Goal: Task Accomplishment & Management: Complete application form

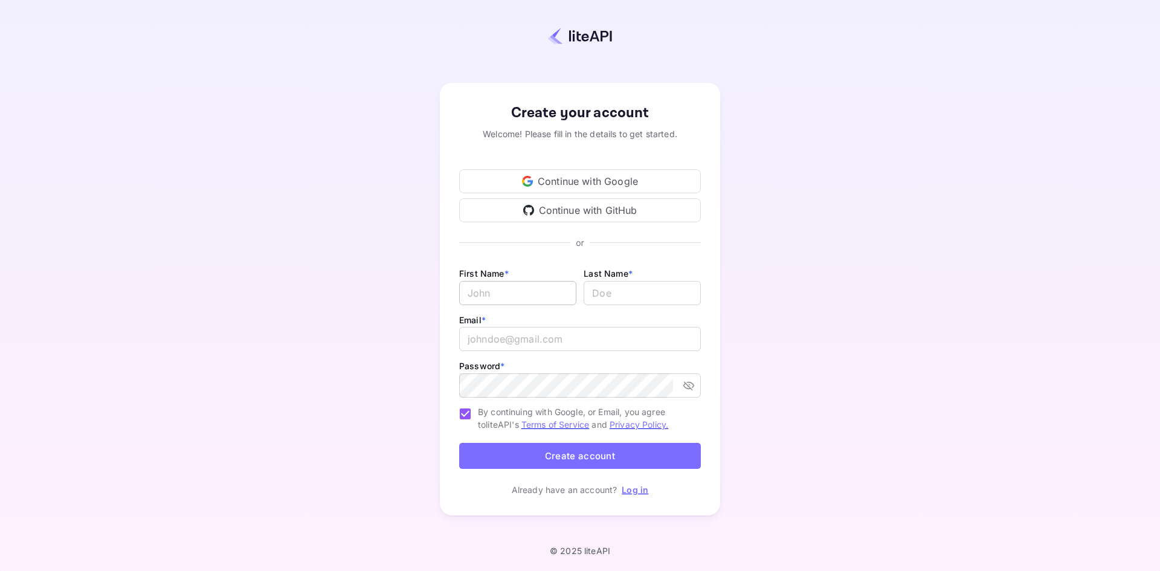
click at [477, 298] on input "Email *" at bounding box center [517, 293] width 117 height 24
type input "[PERSON_NAME]"
type input "[PERSON_NAME][EMAIL_ADDRESS][PERSON_NAME][DOMAIN_NAME]"
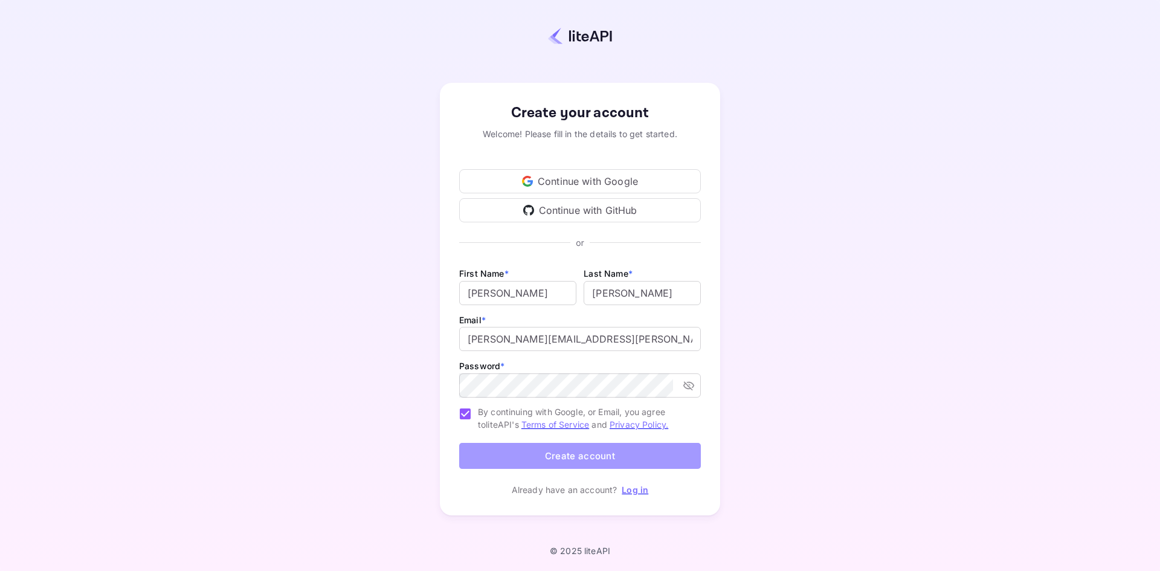
click at [577, 453] on button "Create account" at bounding box center [580, 456] width 242 height 26
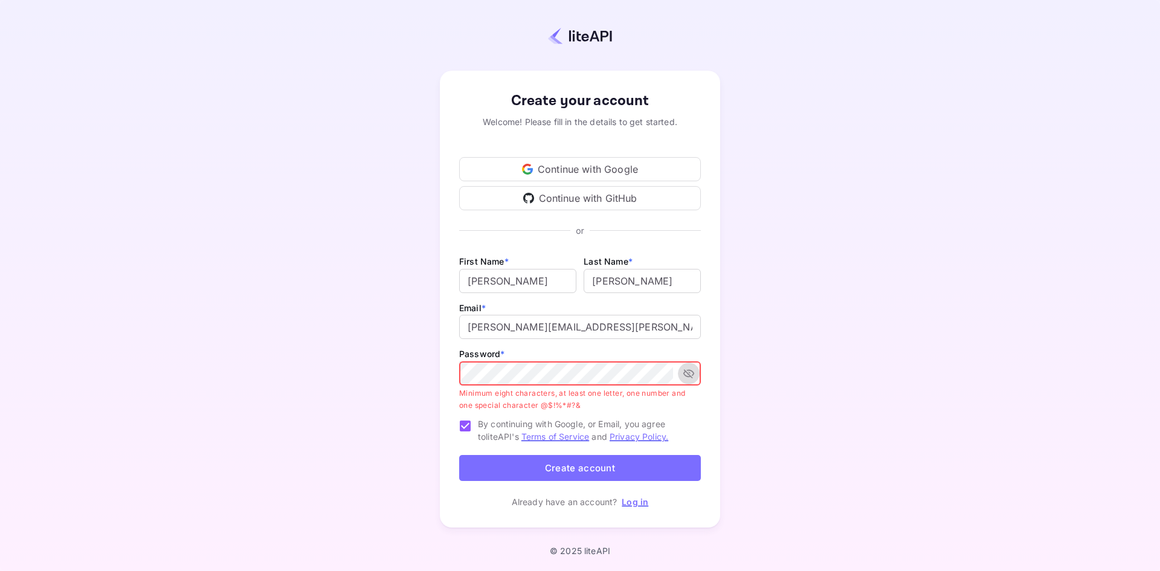
click at [688, 373] on icon "toggle password visibility" at bounding box center [688, 374] width 11 height 9
click at [349, 387] on div "Create your account Welcome! Please fill in the details to get started. Continu…" at bounding box center [580, 299] width 1054 height 493
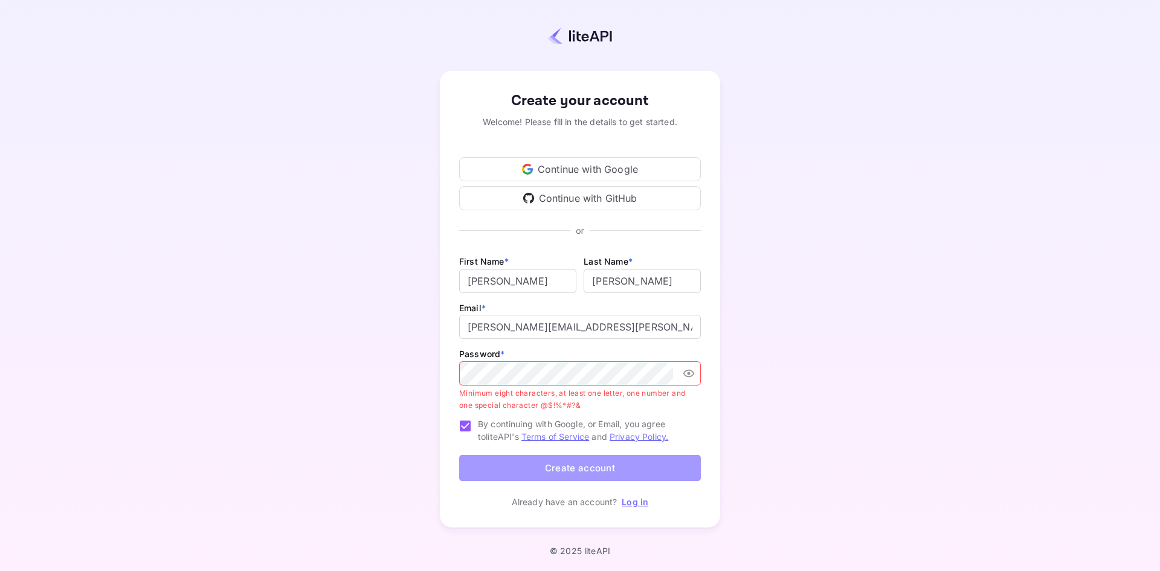
click at [581, 469] on button "Create account" at bounding box center [580, 468] width 242 height 26
click at [577, 469] on button "Create account" at bounding box center [580, 468] width 242 height 26
click at [343, 372] on div "Create your account Welcome! Please fill in the details to get started. Continu…" at bounding box center [580, 299] width 1054 height 493
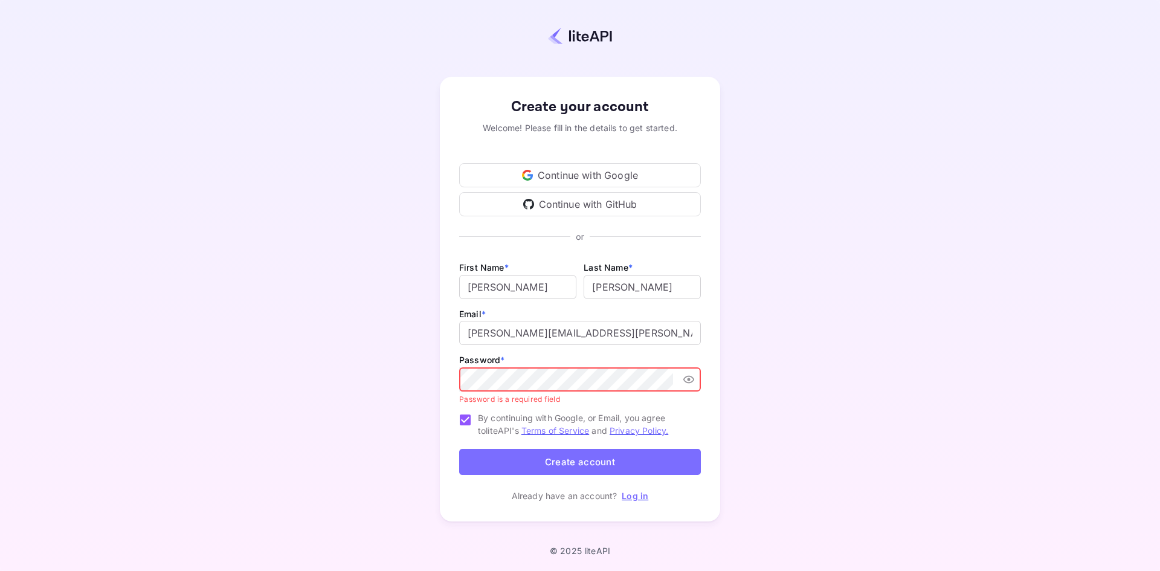
click at [688, 381] on icon "toggle password visibility" at bounding box center [689, 379] width 12 height 12
click at [687, 381] on icon "toggle password visibility" at bounding box center [689, 379] width 12 height 12
click at [465, 420] on input "By continuing with Google, or Email, you agree to liteAPI's Terms of Service an…" at bounding box center [465, 419] width 25 height 25
click at [465, 421] on input "By continuing with Google, or Email, you agree to liteAPI's Terms of Service an…" at bounding box center [465, 419] width 25 height 25
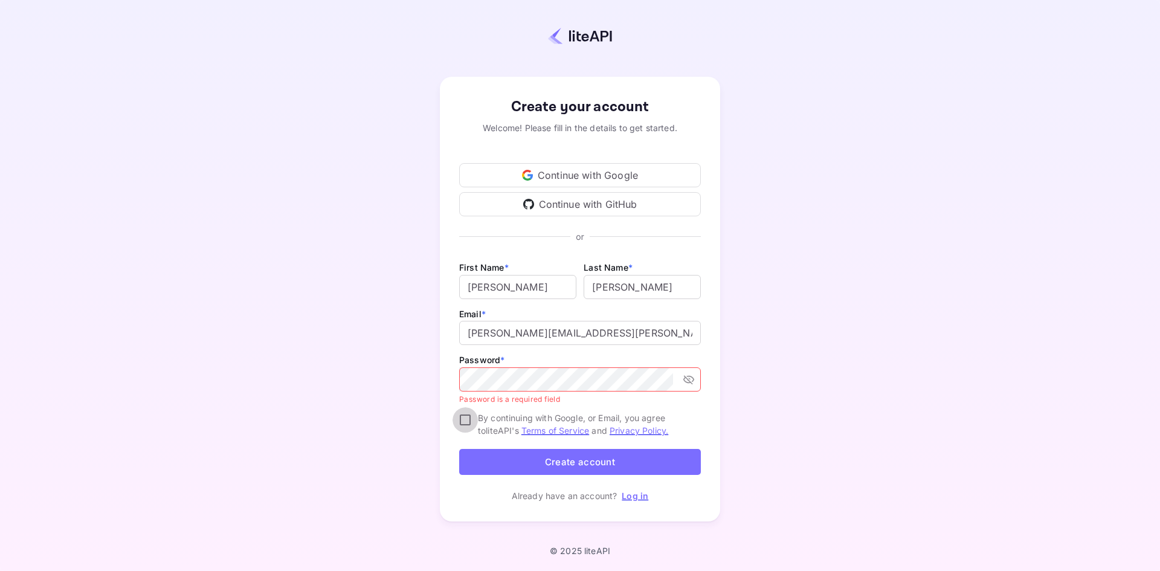
checkbox input "true"
click at [590, 461] on button "Create account" at bounding box center [580, 462] width 242 height 26
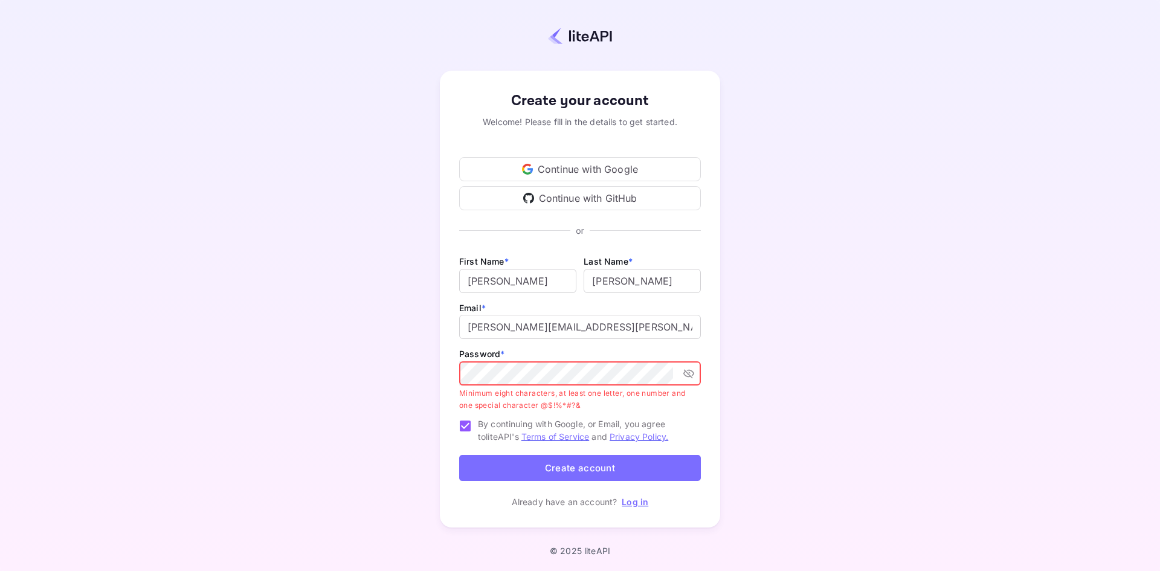
click at [355, 361] on div "Create your account Welcome! Please fill in the details to get started. Continu…" at bounding box center [580, 299] width 1054 height 493
click at [688, 375] on icon "toggle password visibility" at bounding box center [689, 373] width 12 height 12
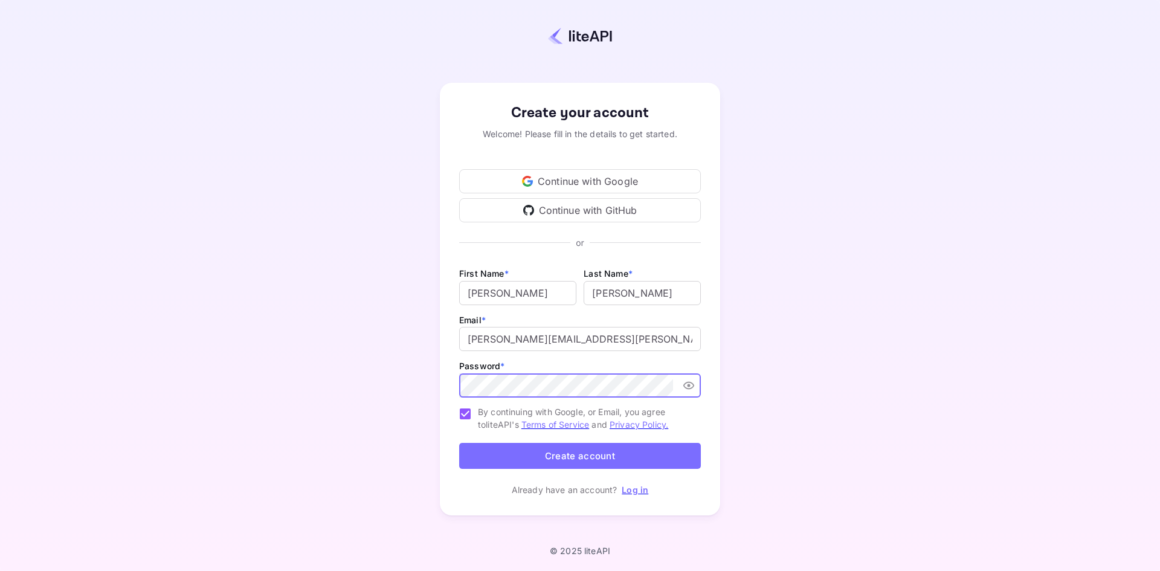
click at [369, 376] on div "Create your account Welcome! Please fill in the details to get started. Continu…" at bounding box center [580, 299] width 1054 height 493
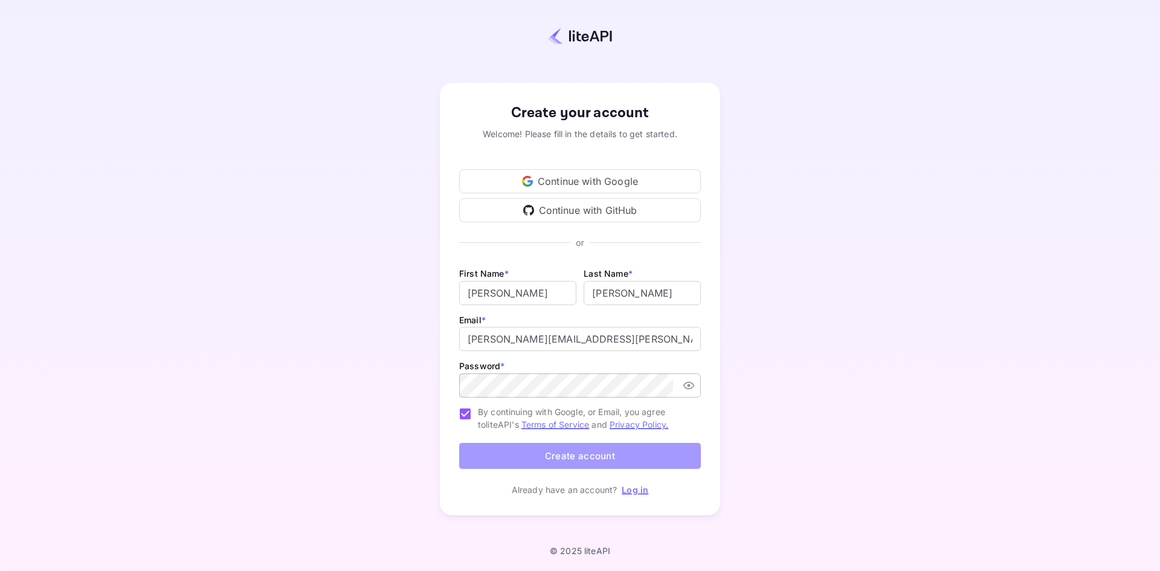
click at [584, 451] on button "Create account" at bounding box center [580, 456] width 242 height 26
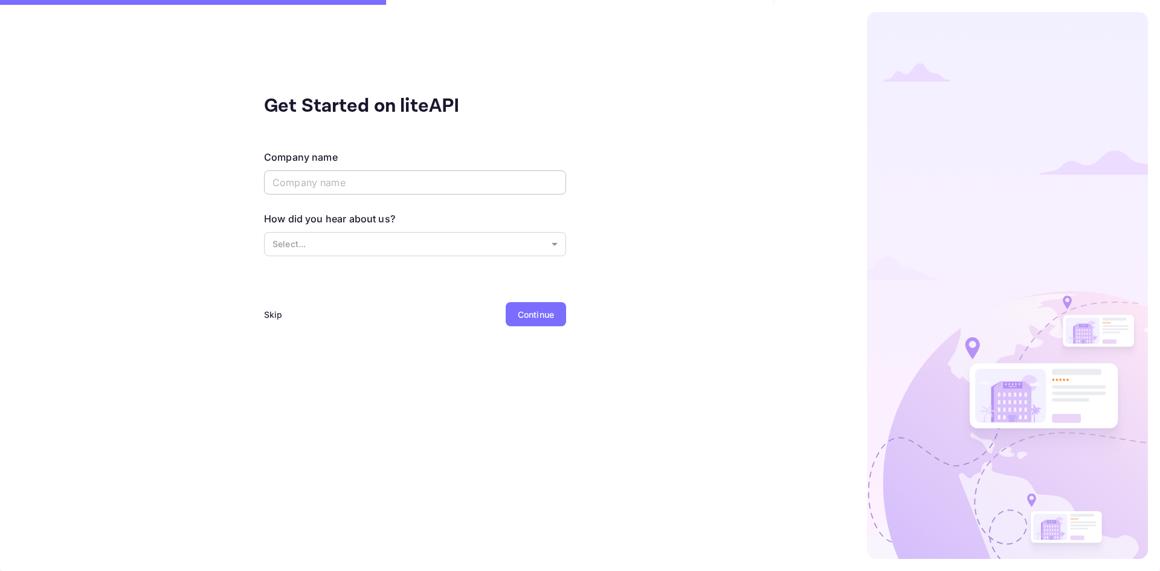
click at [292, 182] on input "text" at bounding box center [415, 182] width 302 height 24
type input "Cultuzz Digital Media GmbH"
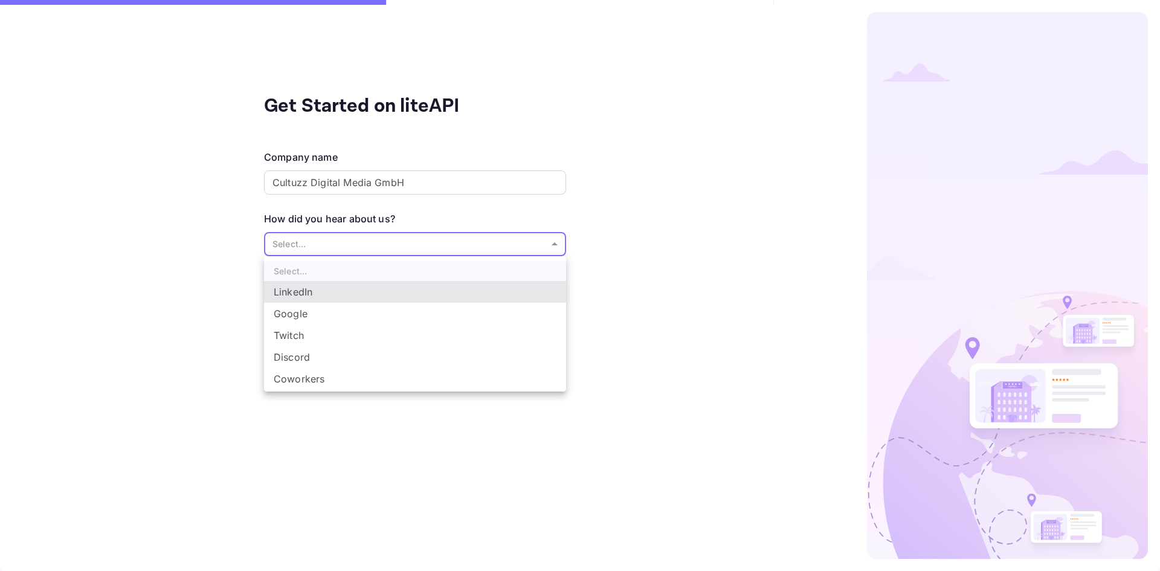
click at [360, 247] on body "Get Started on liteAPI Company name Cultuzz Digital Media GmbH ​ How did you he…" at bounding box center [580, 285] width 1160 height 571
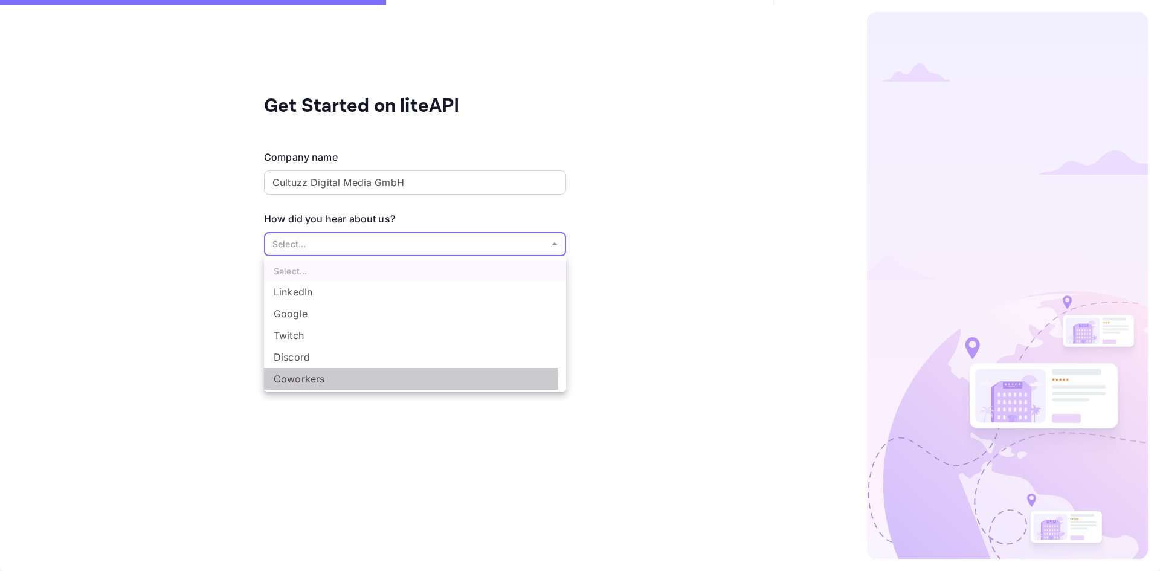
click at [302, 383] on li "Coworkers" at bounding box center [415, 379] width 302 height 22
type input "Coworkers"
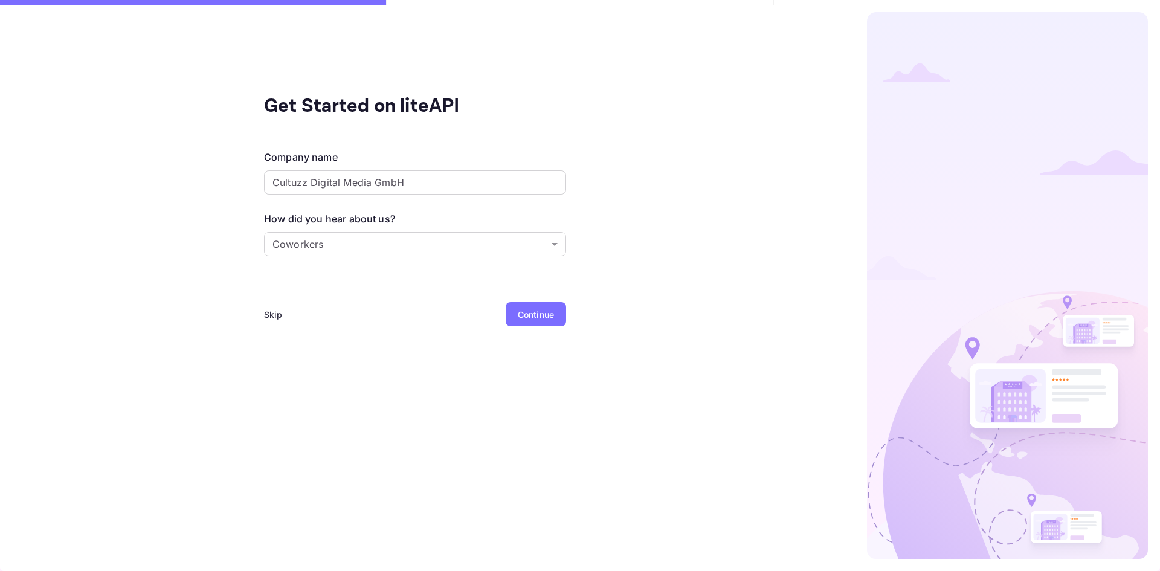
click at [537, 313] on div "Continue" at bounding box center [536, 314] width 36 height 13
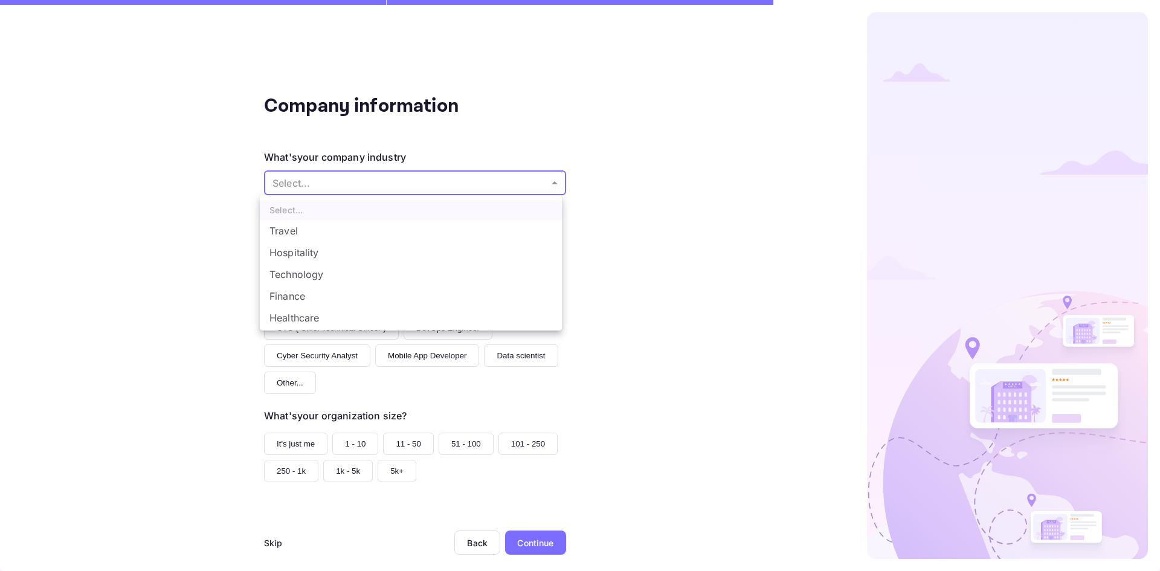
click at [351, 183] on body "Company information What's your company industry Select... ​ What best describe…" at bounding box center [580, 285] width 1160 height 571
click at [309, 274] on li "Technology" at bounding box center [411, 274] width 302 height 22
type input "Technology"
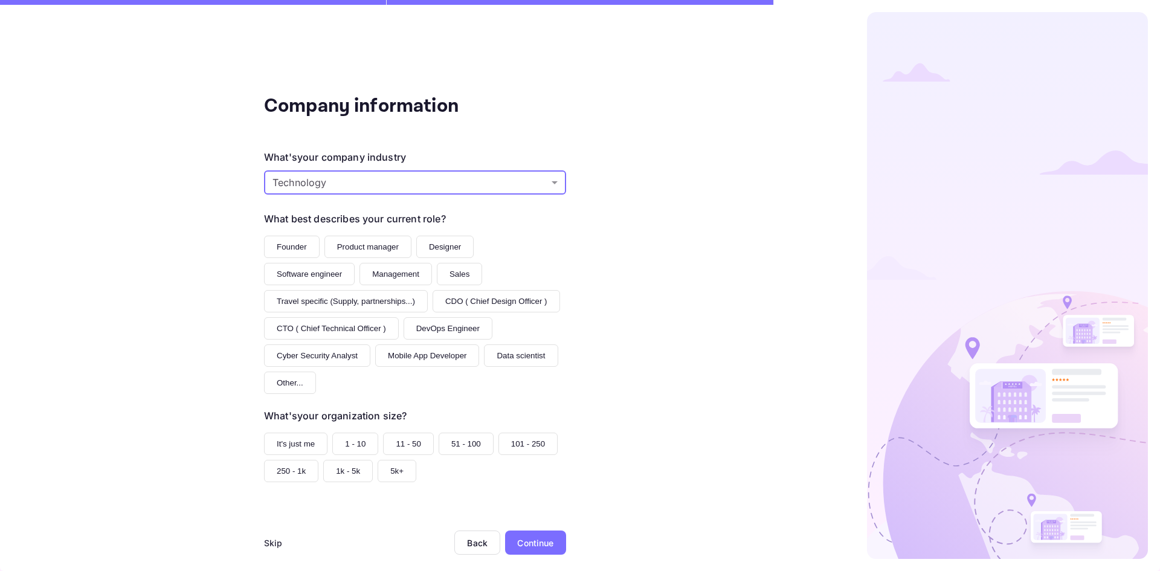
click at [279, 248] on button "Founder" at bounding box center [292, 247] width 56 height 22
click at [285, 380] on button "Other..." at bounding box center [290, 383] width 52 height 22
click at [287, 248] on button "Founder" at bounding box center [292, 247] width 56 height 22
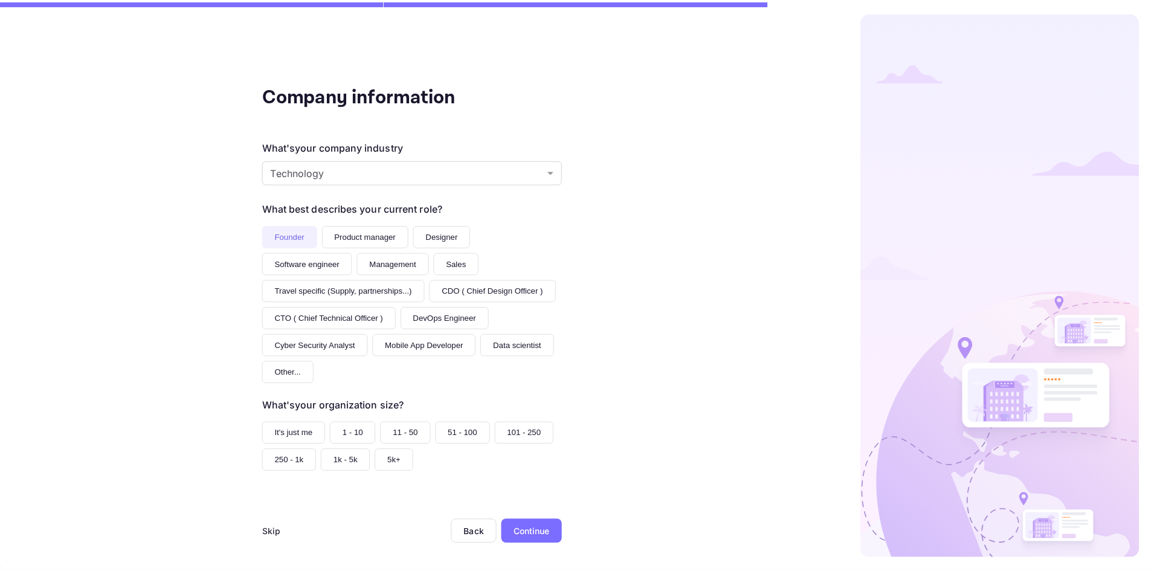
scroll to position [13, 0]
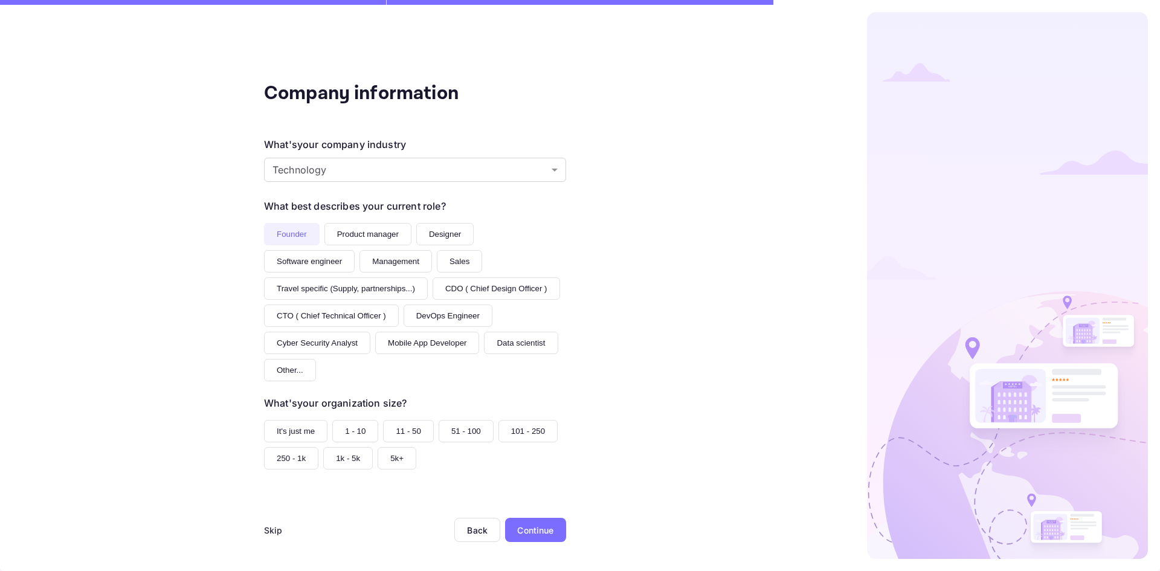
click at [405, 427] on button "11 - 50" at bounding box center [408, 431] width 51 height 22
click at [537, 532] on div "Continue" at bounding box center [535, 530] width 36 height 13
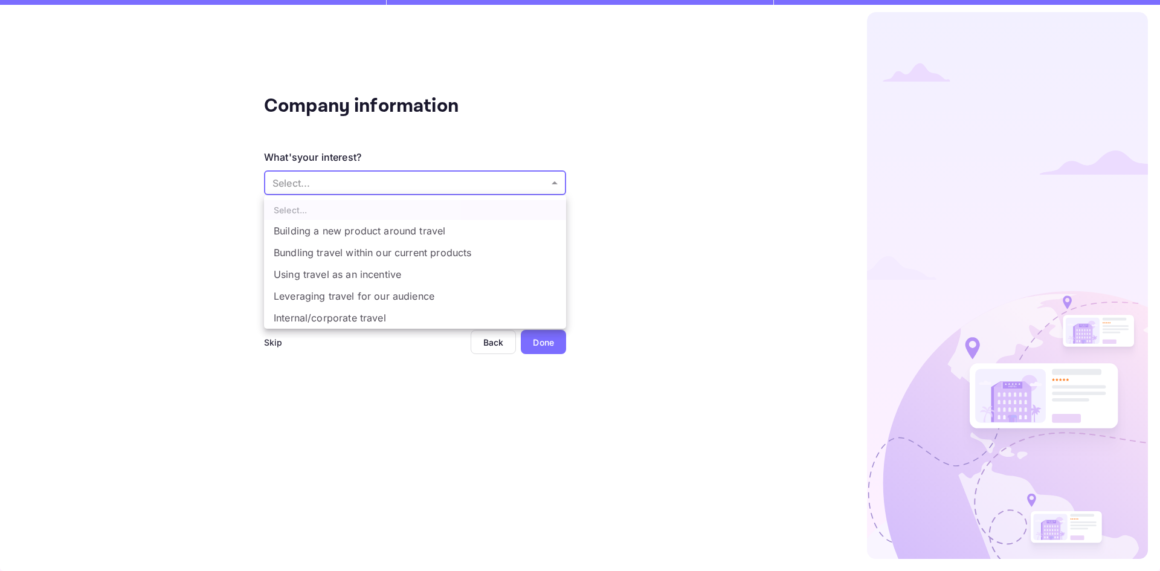
click at [318, 181] on body "Company information What's your interest? Select... ​ Do you have any previous …" at bounding box center [580, 285] width 1160 height 571
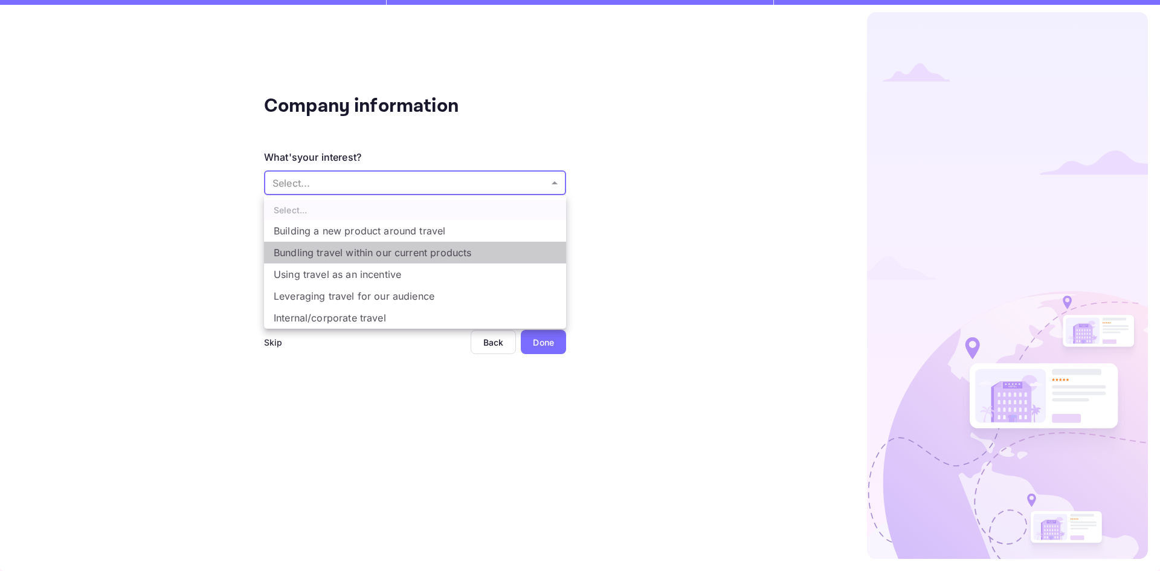
click at [294, 251] on li "Bundling travel within our current products" at bounding box center [415, 253] width 302 height 22
type input "Bundling travel within our current products"
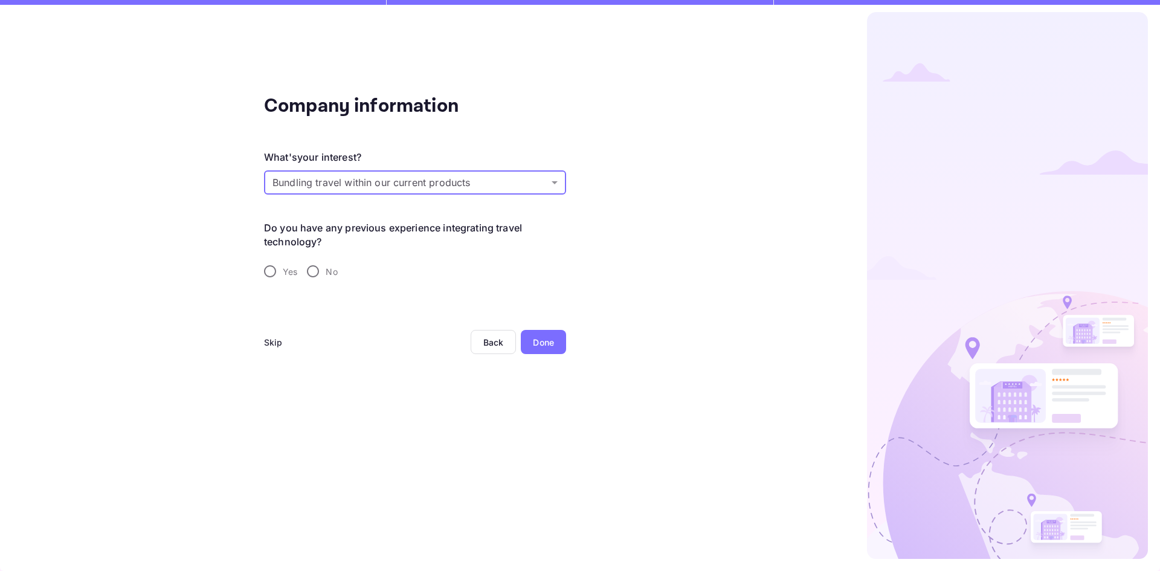
click at [541, 341] on div "Done" at bounding box center [543, 342] width 21 height 13
